Goal: Book appointment/travel/reservation

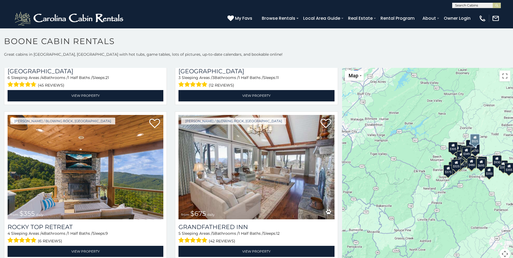
scroll to position [298, 0]
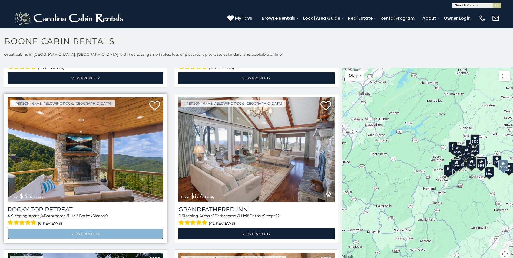
click at [95, 232] on link "View Property" at bounding box center [86, 233] width 156 height 11
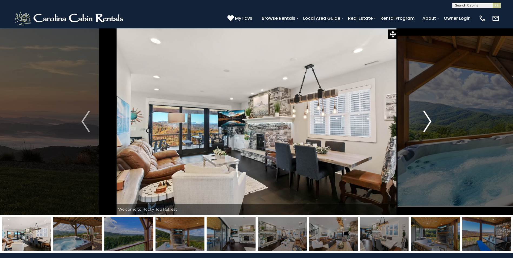
click at [429, 123] on img "Next" at bounding box center [427, 122] width 8 height 22
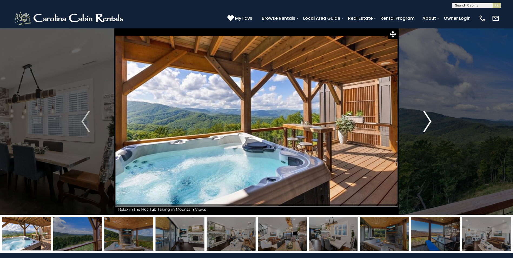
click at [428, 121] on img "Next" at bounding box center [427, 122] width 8 height 22
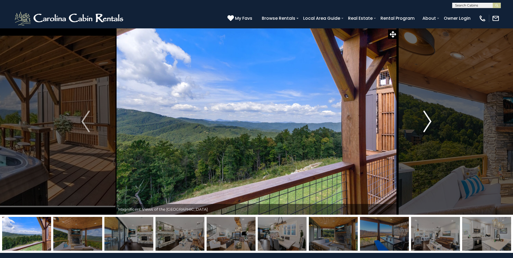
click at [428, 121] on img "Next" at bounding box center [427, 122] width 8 height 22
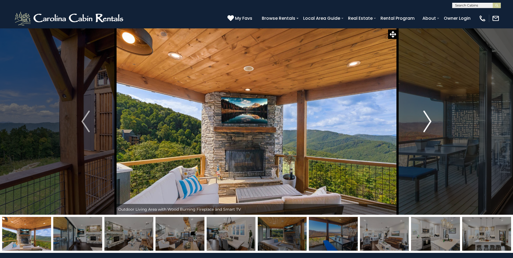
click at [428, 121] on img "Next" at bounding box center [427, 122] width 8 height 22
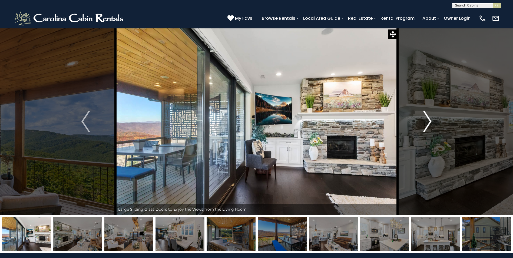
click at [428, 121] on img "Next" at bounding box center [427, 122] width 8 height 22
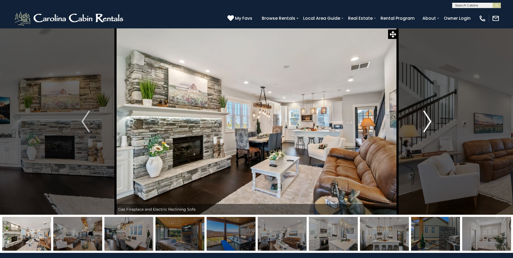
click at [428, 121] on img "Next" at bounding box center [427, 122] width 8 height 22
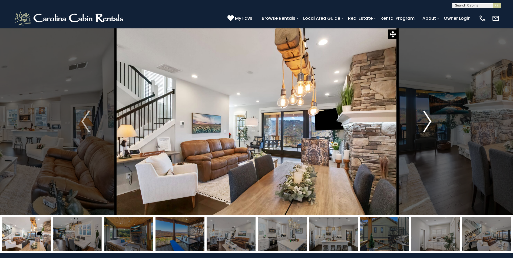
click at [428, 121] on img "Next" at bounding box center [427, 122] width 8 height 22
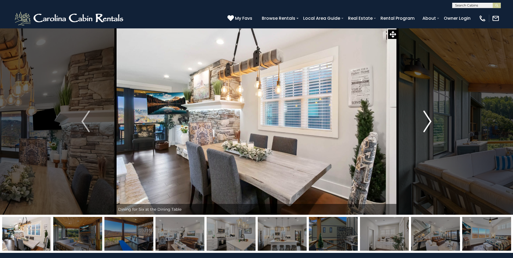
click at [428, 120] on img "Next" at bounding box center [427, 122] width 8 height 22
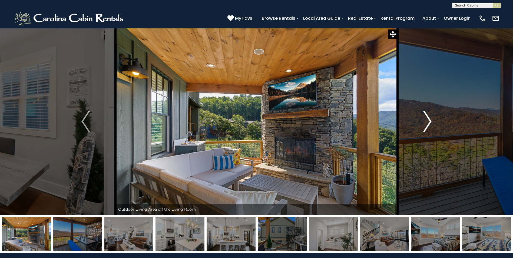
click at [428, 120] on img "Next" at bounding box center [427, 122] width 8 height 22
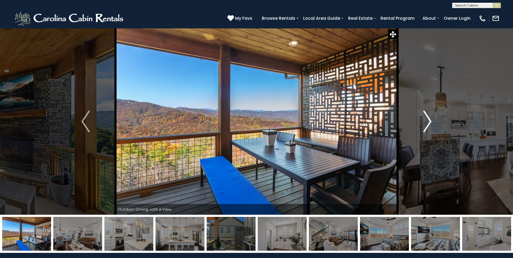
click at [428, 120] on img "Next" at bounding box center [427, 122] width 8 height 22
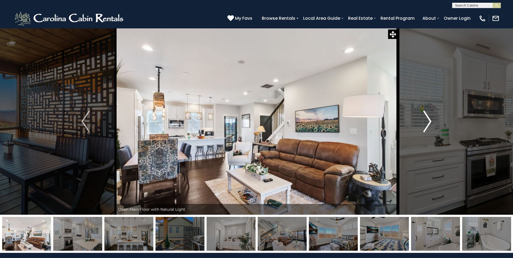
click at [428, 120] on img "Next" at bounding box center [427, 122] width 8 height 22
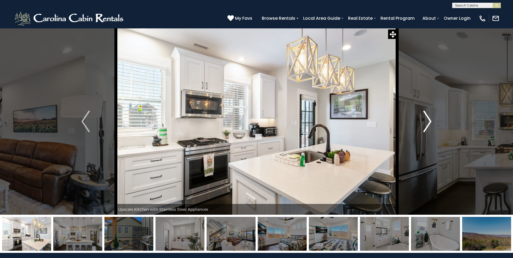
click at [428, 120] on img "Next" at bounding box center [427, 122] width 8 height 22
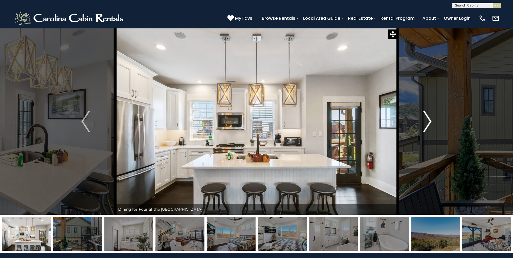
click at [428, 120] on img "Next" at bounding box center [427, 122] width 8 height 22
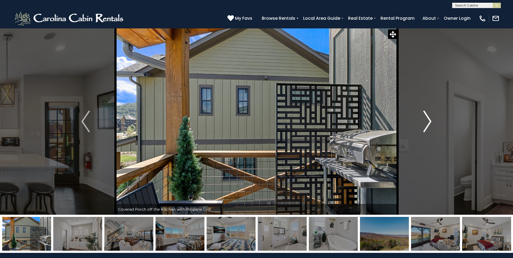
click at [428, 120] on img "Next" at bounding box center [427, 122] width 8 height 22
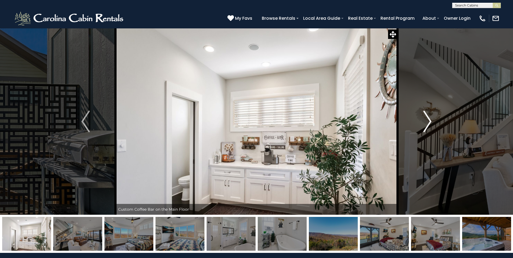
click at [428, 120] on img "Next" at bounding box center [427, 122] width 8 height 22
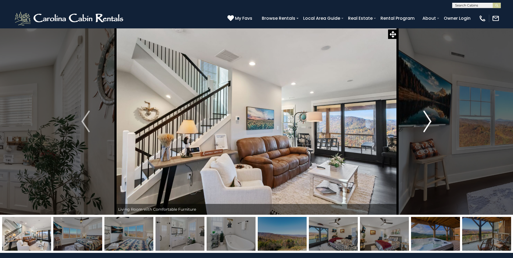
click at [428, 120] on img "Next" at bounding box center [427, 122] width 8 height 22
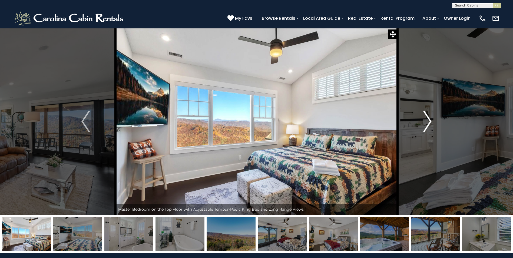
click at [428, 119] on img "Next" at bounding box center [427, 122] width 8 height 22
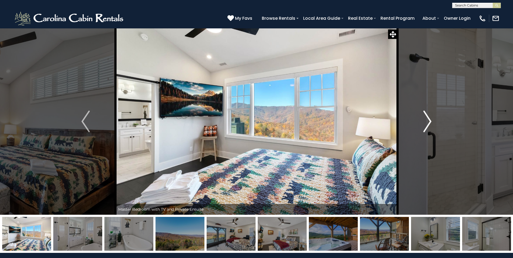
click at [428, 119] on img "Next" at bounding box center [427, 122] width 8 height 22
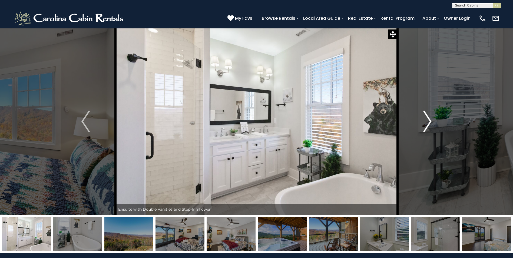
click at [428, 119] on img "Next" at bounding box center [427, 122] width 8 height 22
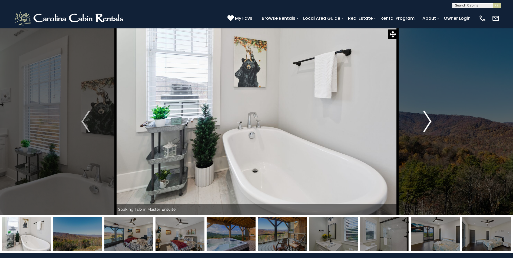
click at [428, 119] on img "Next" at bounding box center [427, 122] width 8 height 22
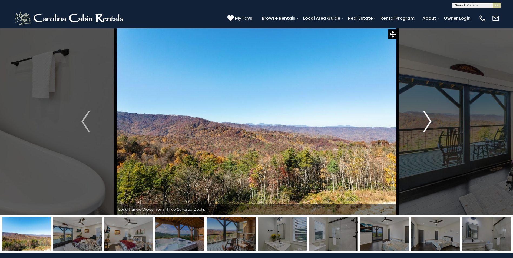
click at [428, 119] on img "Next" at bounding box center [427, 122] width 8 height 22
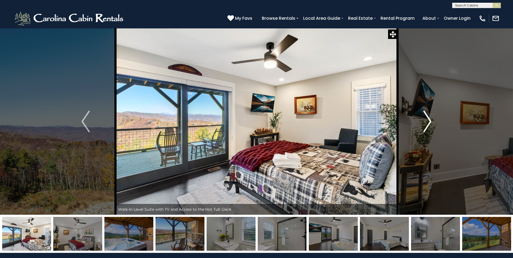
click at [428, 119] on img "Next" at bounding box center [427, 122] width 8 height 22
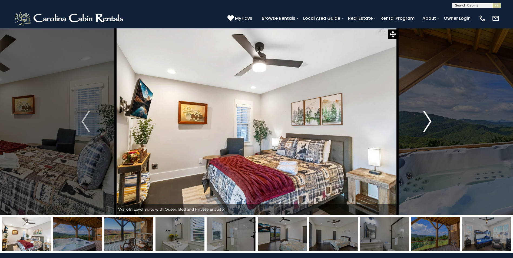
click at [428, 119] on img "Next" at bounding box center [427, 122] width 8 height 22
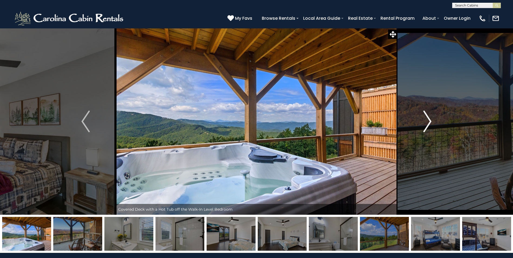
click at [428, 119] on img "Next" at bounding box center [427, 122] width 8 height 22
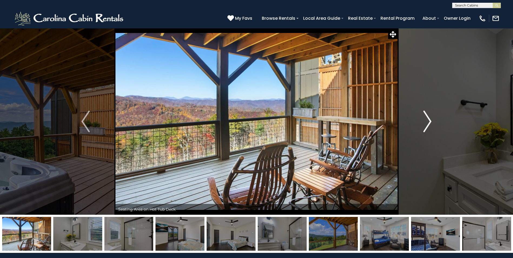
click at [428, 119] on img "Next" at bounding box center [427, 122] width 8 height 22
